Goal: Task Accomplishment & Management: Use online tool/utility

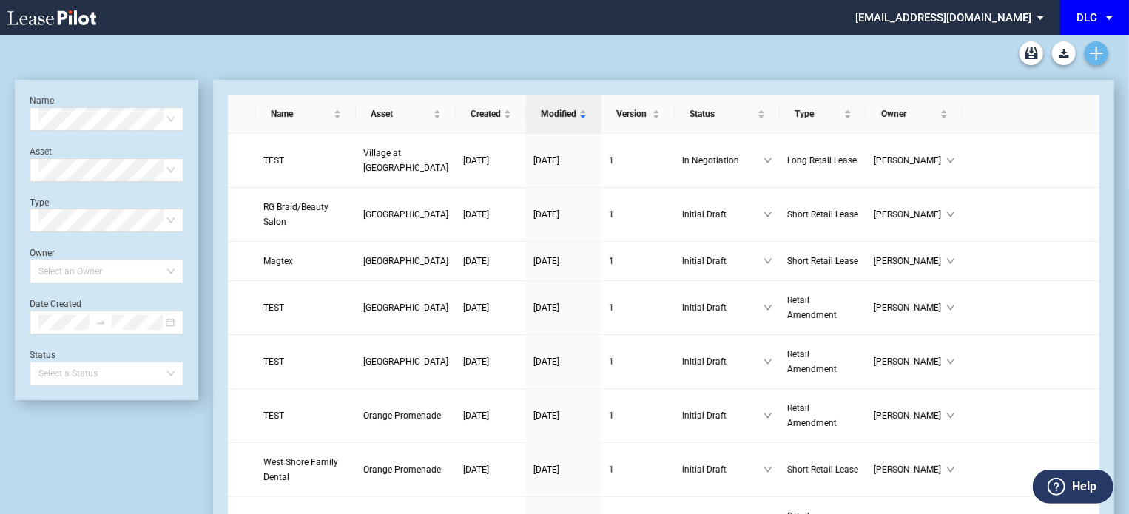
click at [1097, 50] on use "Create new document" at bounding box center [1096, 53] width 13 height 13
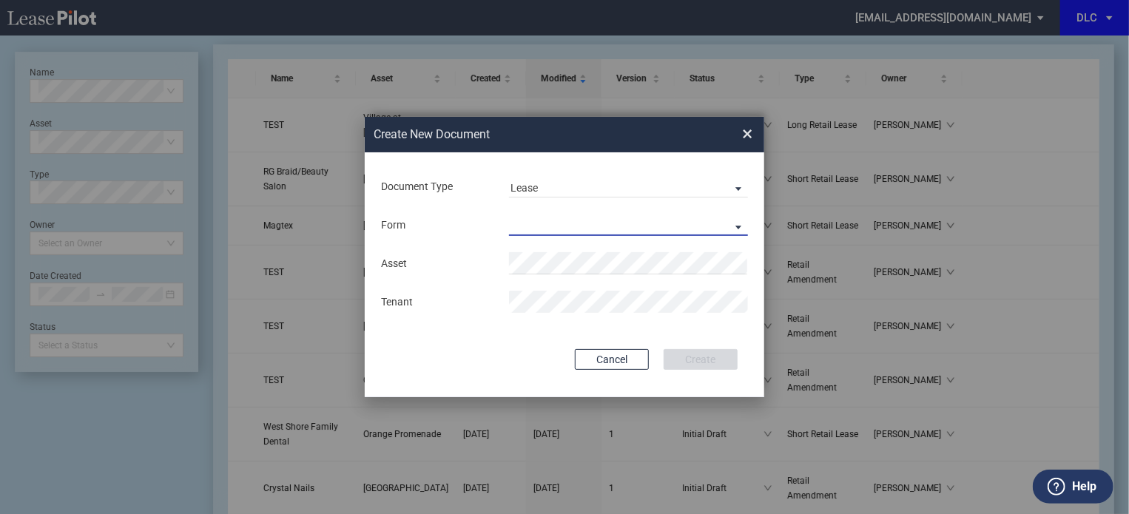
click at [631, 229] on md-select "Long Retail Lease Short Retail Lease" at bounding box center [628, 225] width 239 height 22
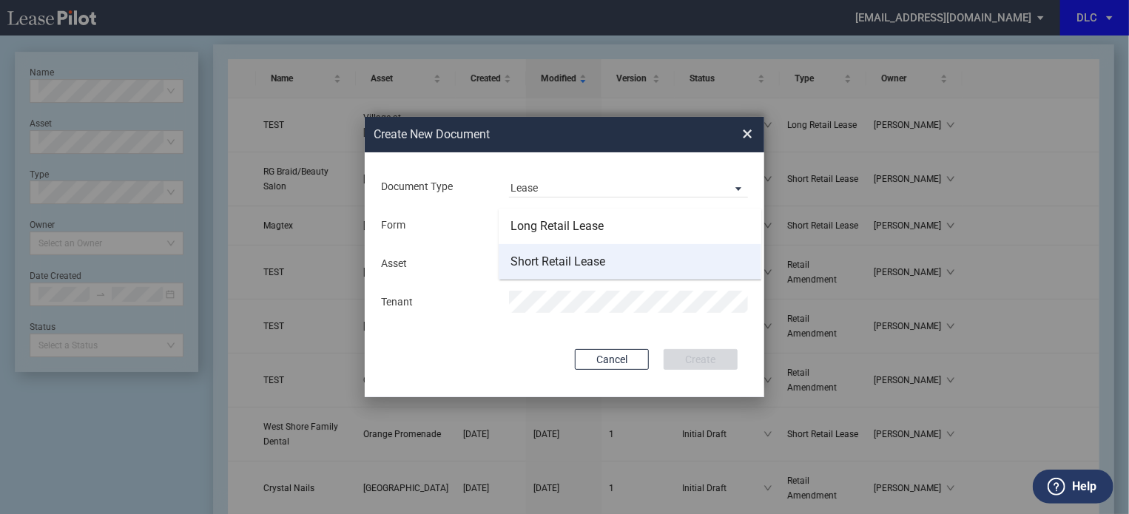
click at [545, 262] on div "Short Retail Lease" at bounding box center [558, 262] width 95 height 16
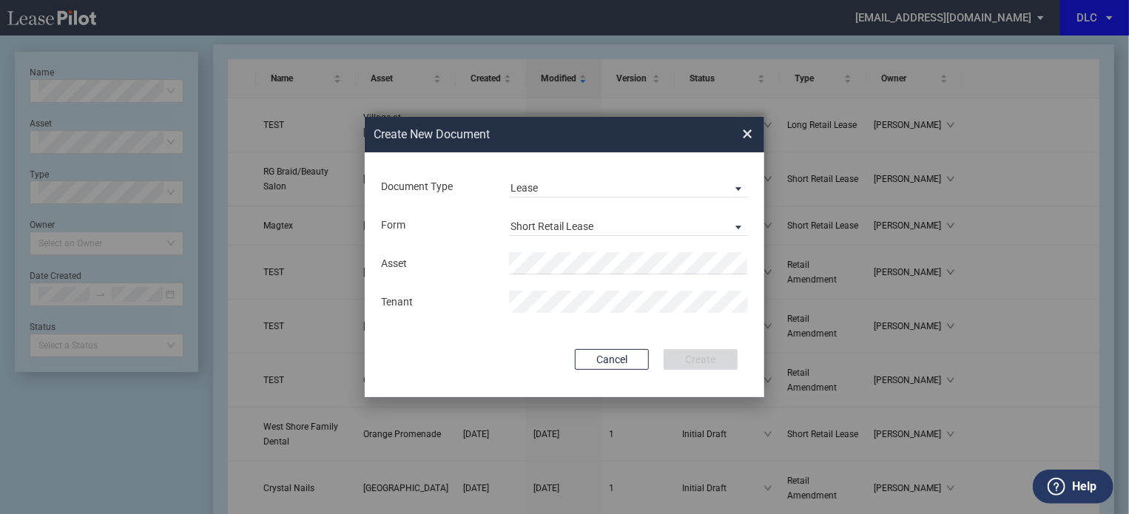
click at [542, 248] on div "Asset Tenant" at bounding box center [565, 282] width 370 height 77
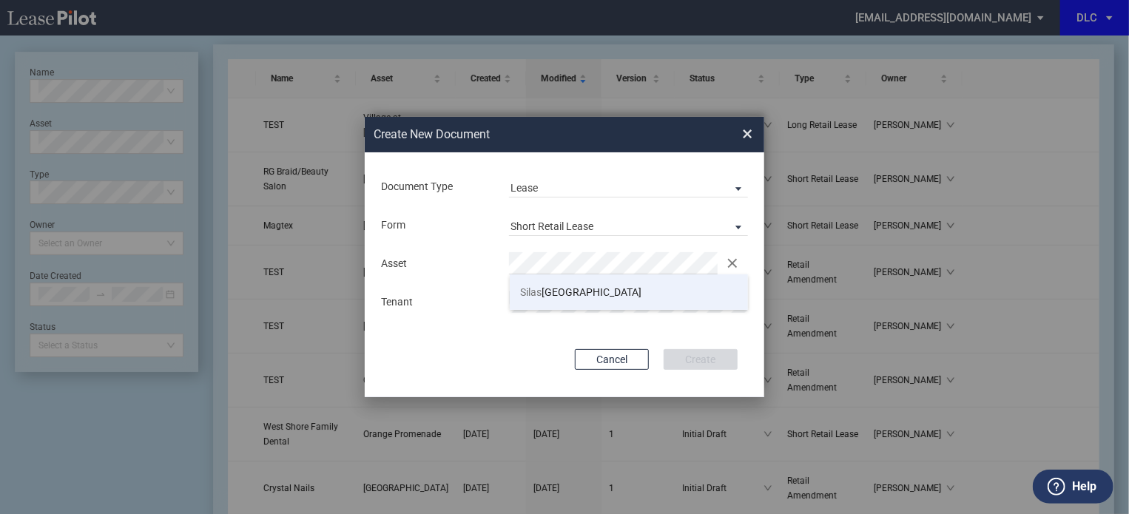
click at [562, 301] on li "Silas Creek Crossing" at bounding box center [629, 293] width 239 height 36
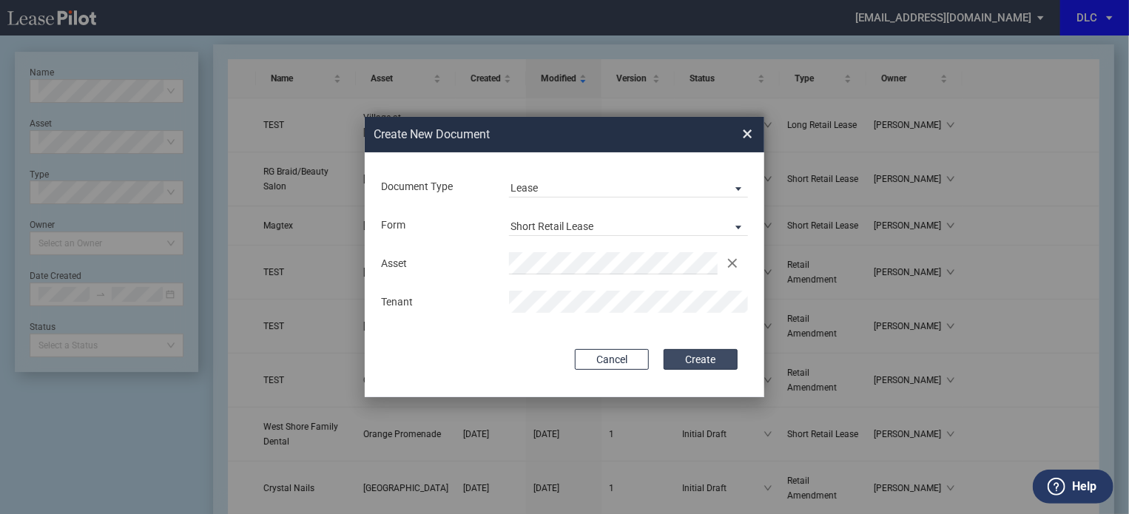
click at [678, 362] on button "Create" at bounding box center [701, 359] width 74 height 21
